Goal: Book appointment/travel/reservation

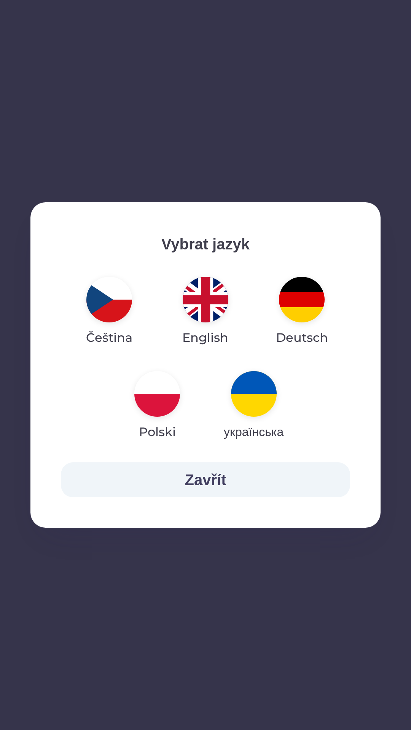
click at [213, 309] on img "button" at bounding box center [206, 300] width 46 height 46
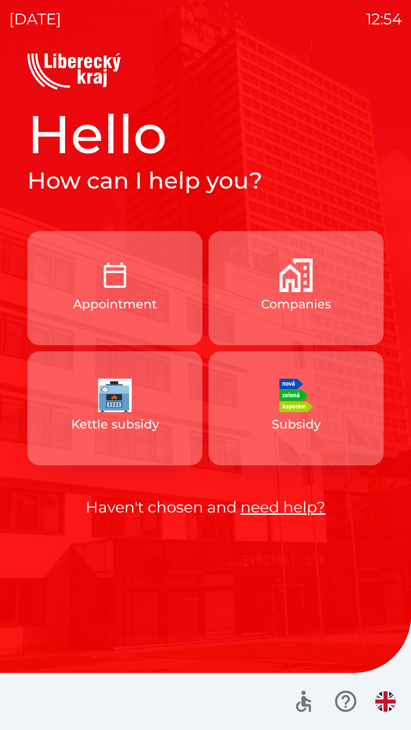
click at [128, 286] on img "button" at bounding box center [114, 275] width 33 height 33
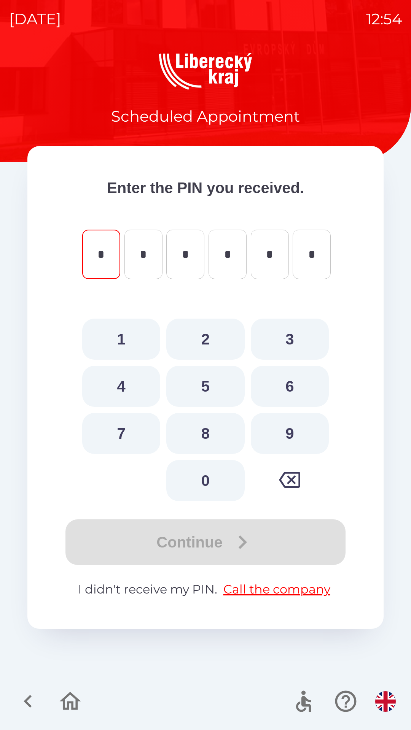
click at [14, 699] on button "button" at bounding box center [28, 702] width 32 height 32
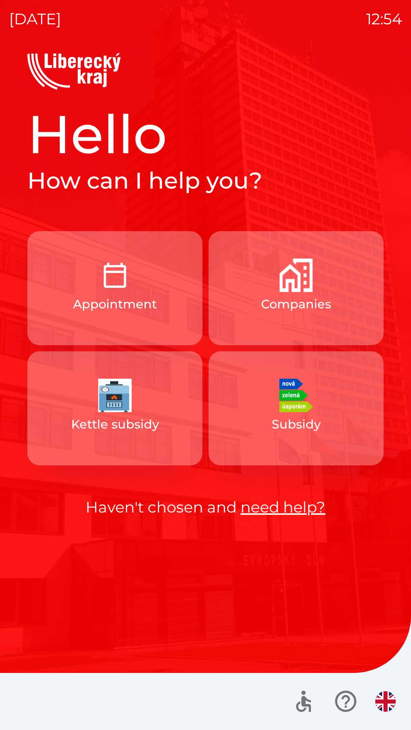
click at [74, 698] on div at bounding box center [205, 701] width 411 height 57
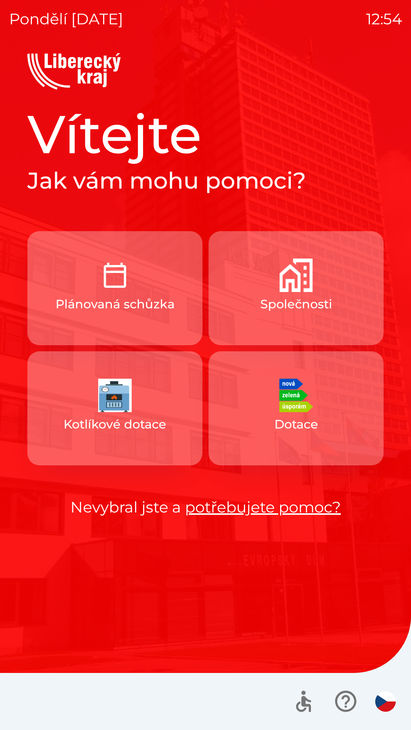
click at [375, 699] on img "button" at bounding box center [385, 701] width 21 height 21
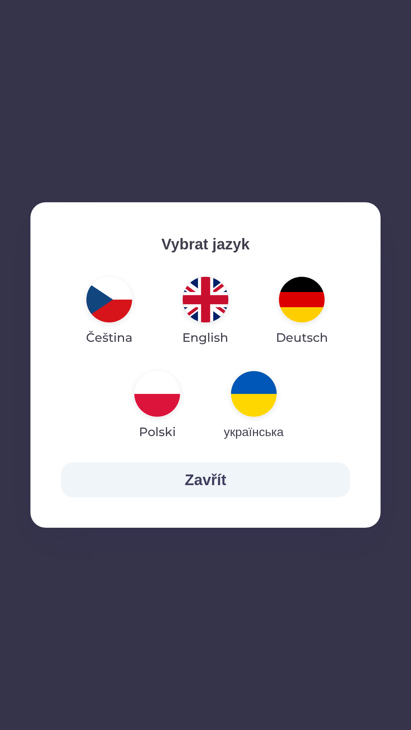
click at [199, 300] on img "button" at bounding box center [206, 300] width 46 height 46
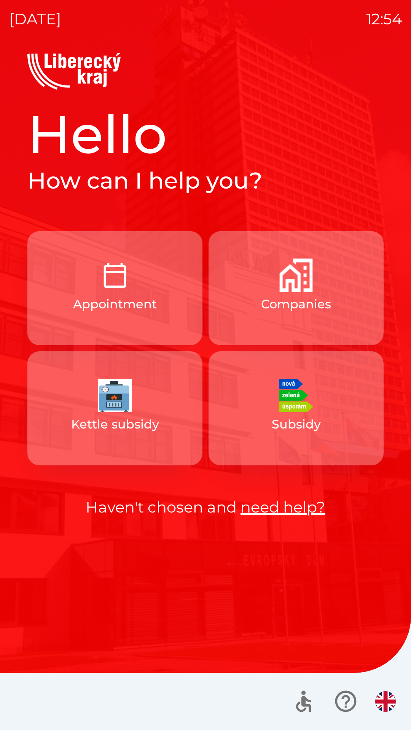
click at [93, 286] on button "Appointment" at bounding box center [114, 288] width 175 height 114
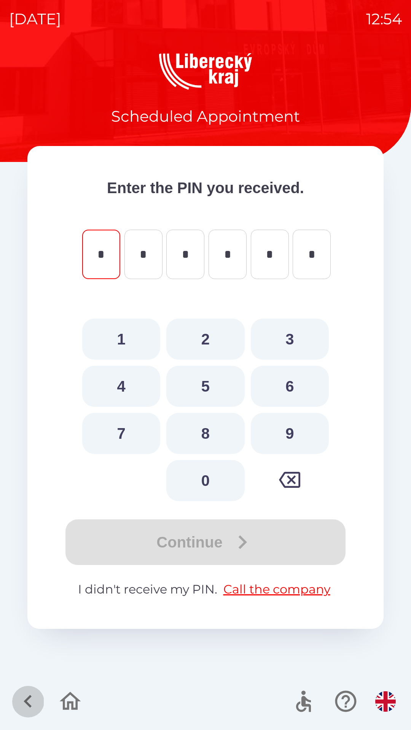
click at [22, 700] on icon "button" at bounding box center [27, 701] width 25 height 25
